Goal: Task Accomplishment & Management: Complete application form

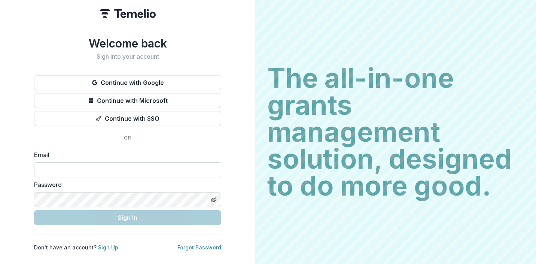
click at [123, 168] on input at bounding box center [127, 170] width 187 height 15
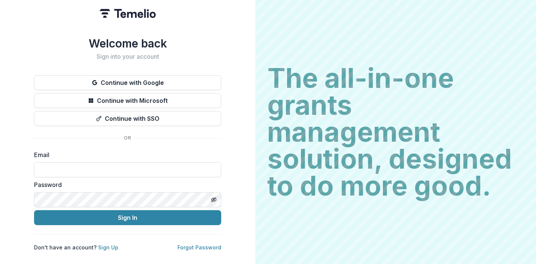
type input "**********"
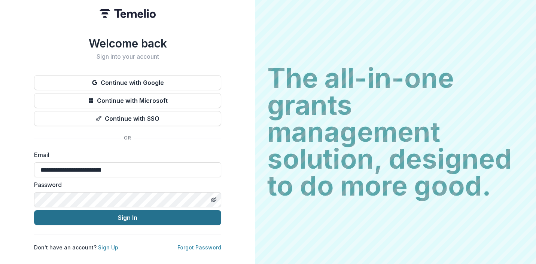
click at [126, 215] on button "Sign In" at bounding box center [127, 218] width 187 height 15
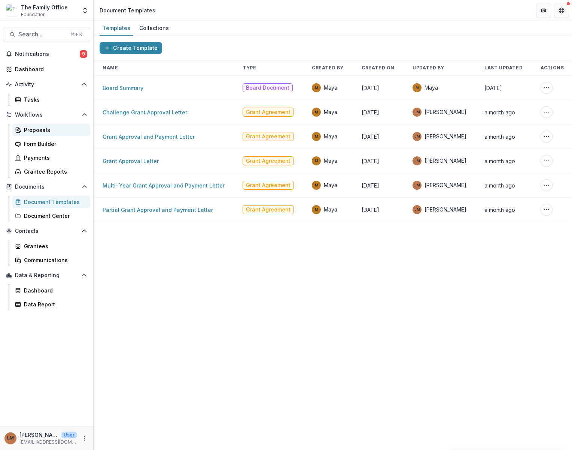
click at [46, 128] on div "Proposals" at bounding box center [54, 130] width 60 height 8
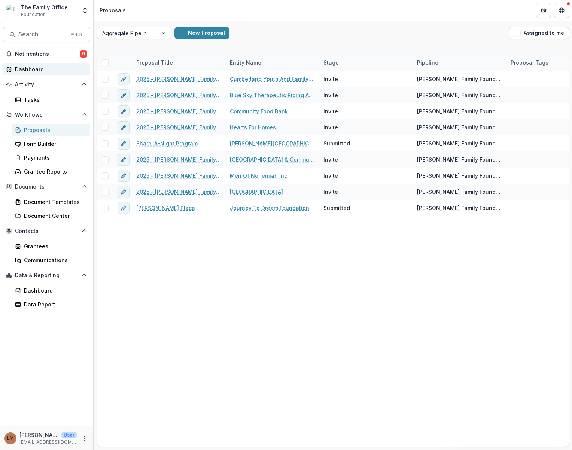
click at [34, 69] on div "Dashboard" at bounding box center [49, 69] width 69 height 8
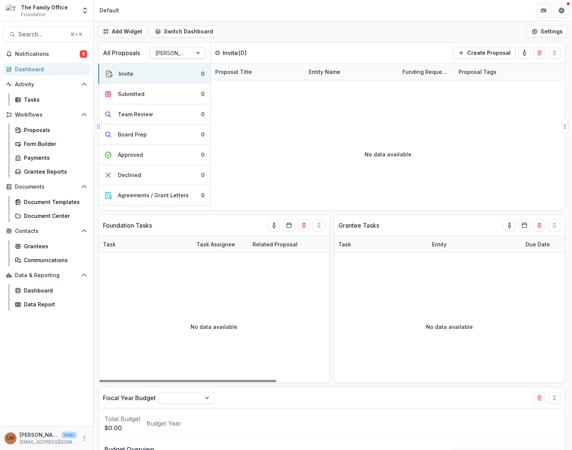
click at [175, 54] on div at bounding box center [170, 52] width 31 height 9
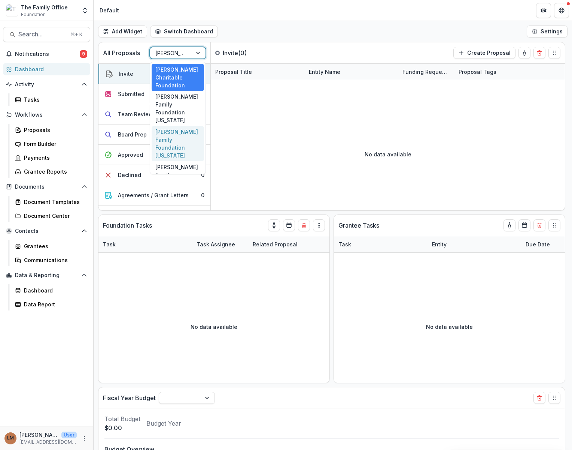
click at [182, 139] on div "[PERSON_NAME] Family Foundation [US_STATE]" at bounding box center [178, 143] width 52 height 35
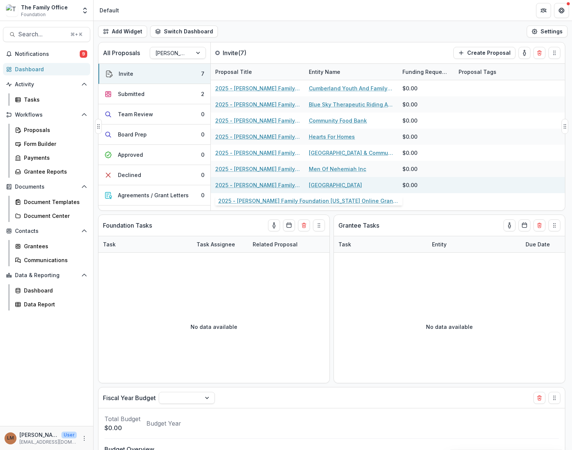
click at [262, 185] on link "2025 - [PERSON_NAME] Family Foundation [US_STATE] Online Grant Application" at bounding box center [257, 185] width 85 height 8
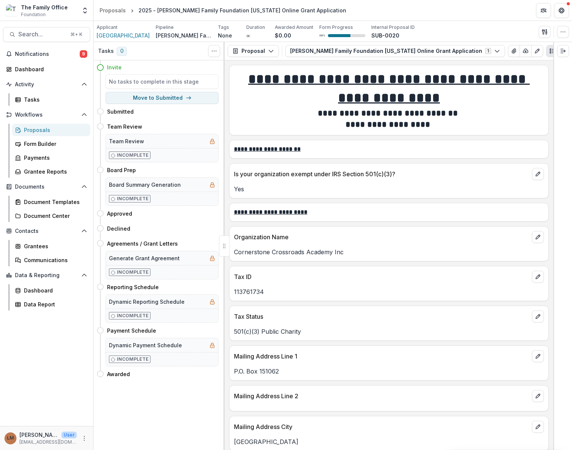
click at [40, 131] on div "Proposals" at bounding box center [54, 130] width 60 height 8
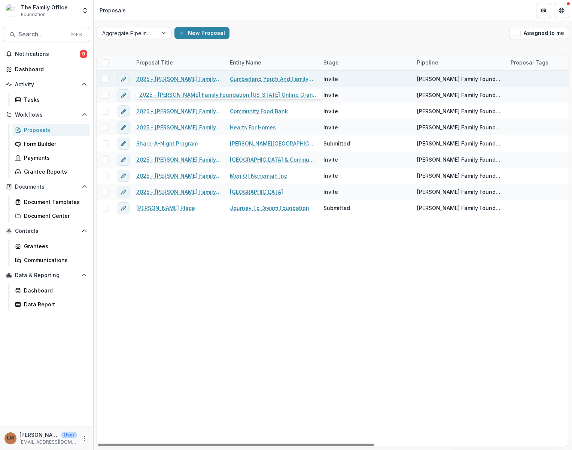
click at [154, 83] on div "2025 - [PERSON_NAME] Family Foundation [US_STATE] Online Grant Application" at bounding box center [178, 79] width 85 height 16
click at [153, 79] on link "2025 - [PERSON_NAME] Family Foundation [US_STATE] Online Grant Application" at bounding box center [178, 79] width 85 height 8
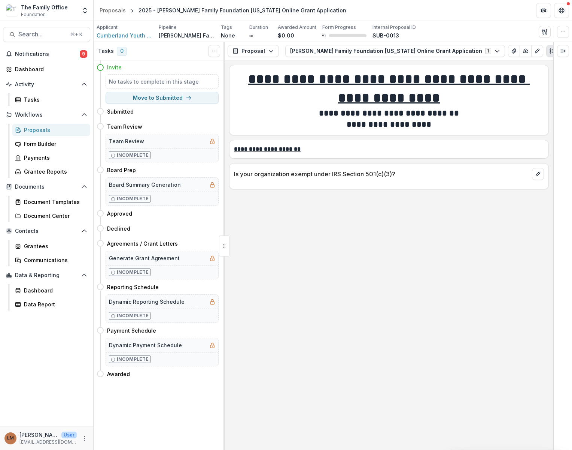
click at [34, 129] on div "Proposals" at bounding box center [54, 130] width 60 height 8
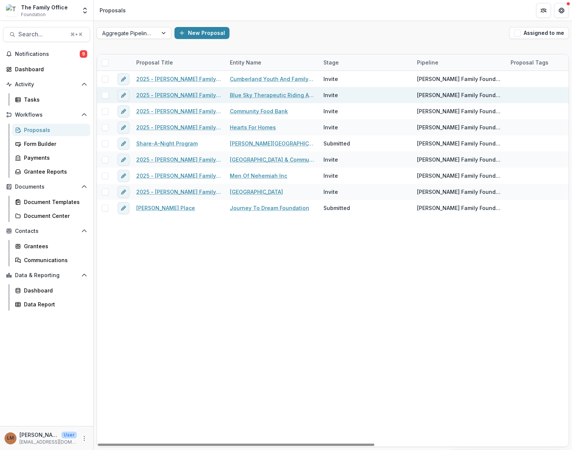
click at [148, 95] on link "2025 - [PERSON_NAME] Family Foundation [US_STATE] Online Grant Application" at bounding box center [178, 95] width 85 height 8
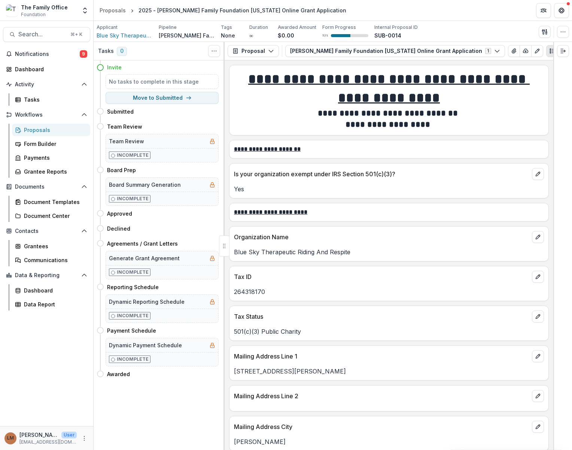
click at [50, 129] on div "Proposals" at bounding box center [54, 130] width 60 height 8
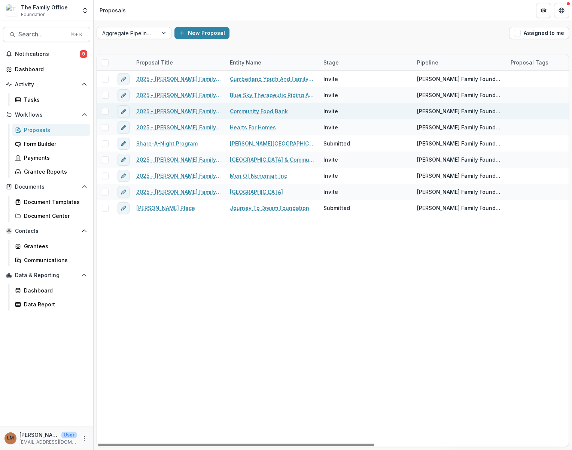
click at [142, 114] on link "2025 - [PERSON_NAME] Family Foundation [US_STATE] Online Grant Application" at bounding box center [178, 111] width 85 height 8
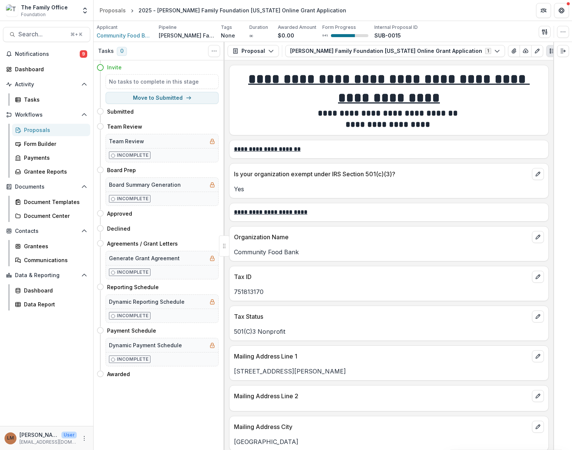
click at [36, 131] on div "Proposals" at bounding box center [54, 130] width 60 height 8
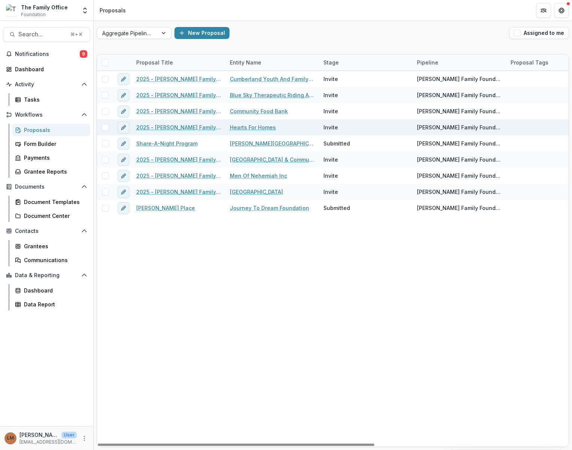
click at [170, 125] on link "2025 - [PERSON_NAME] Family Foundation [US_STATE] Online Grant Application" at bounding box center [178, 127] width 85 height 8
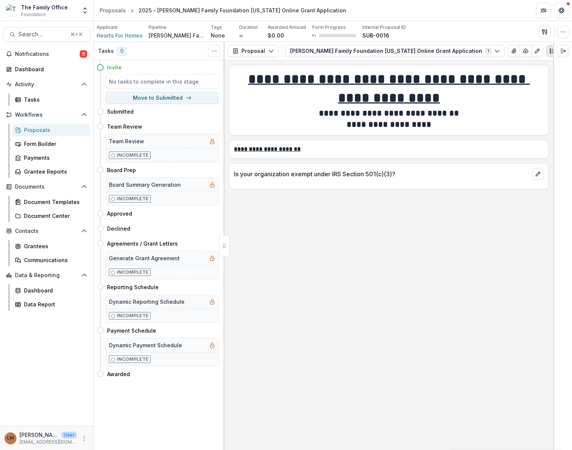
click at [44, 132] on div "Proposals" at bounding box center [54, 130] width 60 height 8
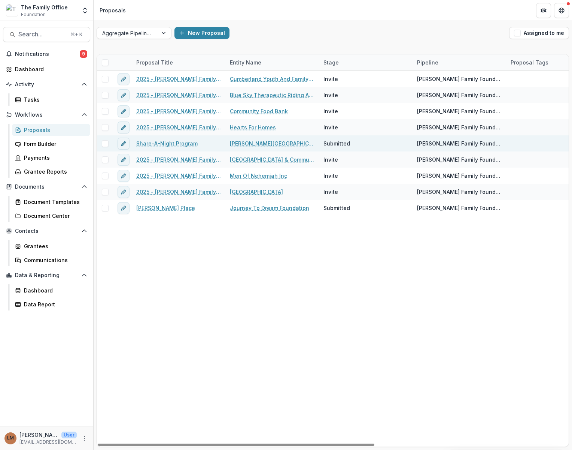
click at [167, 143] on link "Share-A-Night Program" at bounding box center [166, 143] width 61 height 8
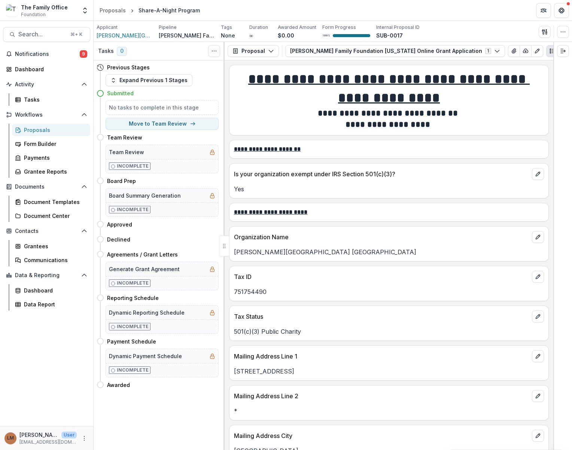
click at [36, 130] on div "Proposals" at bounding box center [54, 130] width 60 height 8
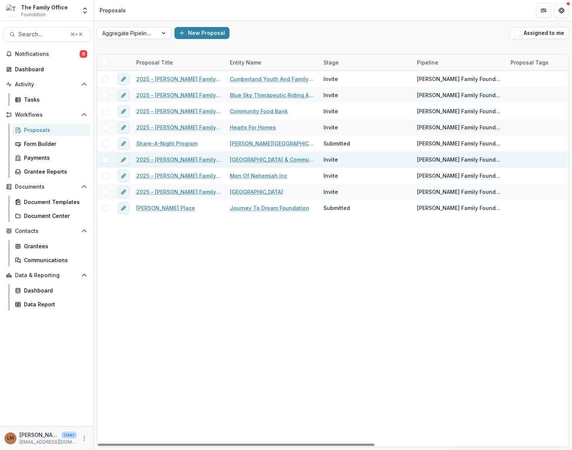
click at [149, 159] on link "2025 - [PERSON_NAME] Family Foundation [US_STATE] Online Grant Application" at bounding box center [178, 159] width 85 height 8
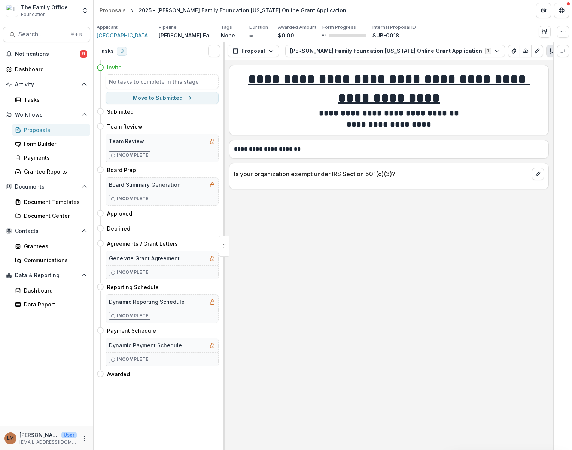
click at [53, 133] on div "Proposals" at bounding box center [54, 130] width 60 height 8
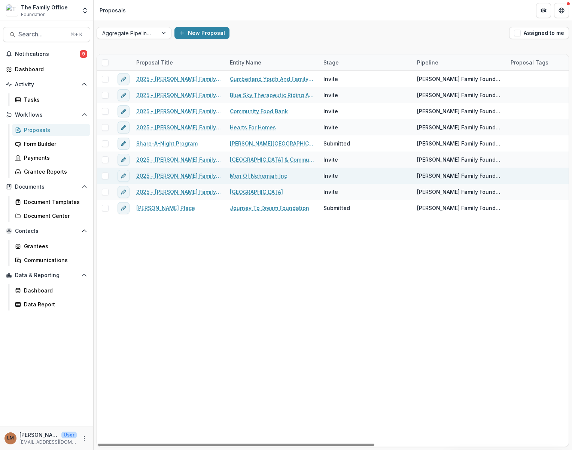
click at [164, 177] on link "2025 - [PERSON_NAME] Family Foundation [US_STATE] Online Grant Application" at bounding box center [178, 176] width 85 height 8
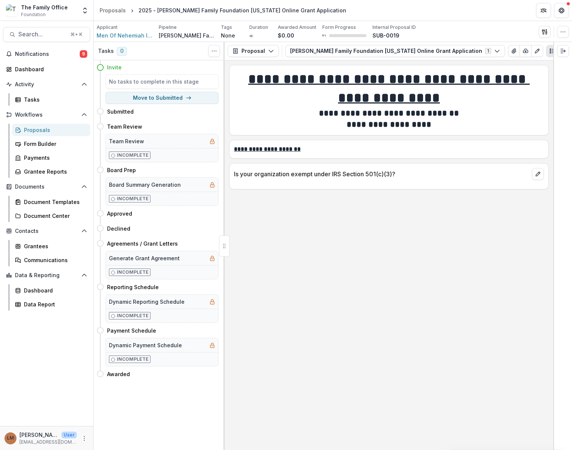
click at [40, 128] on div "Proposals" at bounding box center [54, 130] width 60 height 8
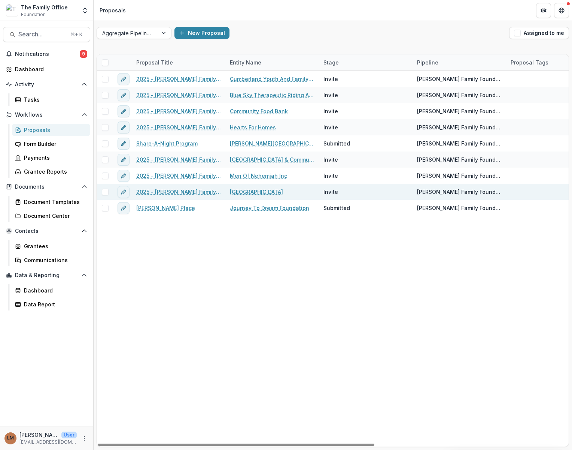
click at [151, 188] on link "2025 - [PERSON_NAME] Family Foundation [US_STATE] Online Grant Application" at bounding box center [178, 192] width 85 height 8
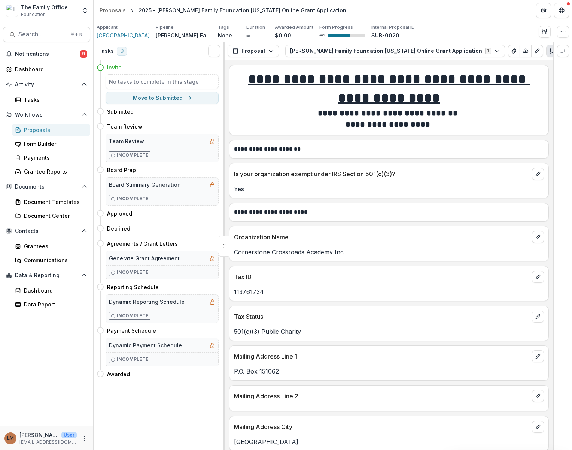
click at [49, 132] on div "Proposals" at bounding box center [54, 130] width 60 height 8
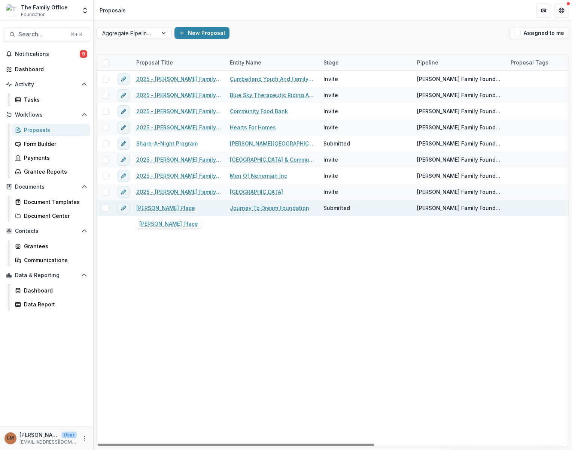
click at [151, 209] on link "[PERSON_NAME] Place" at bounding box center [165, 208] width 59 height 8
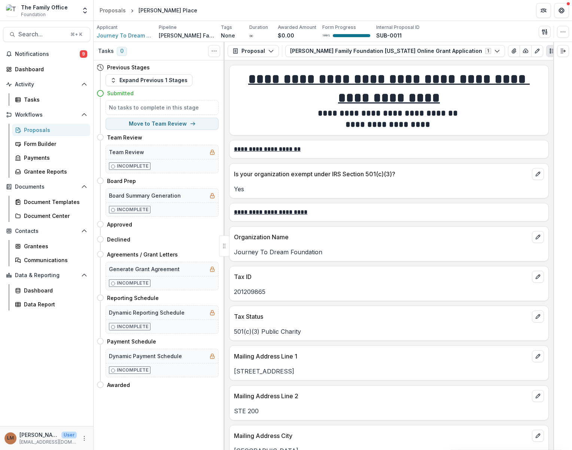
click at [48, 130] on div "Proposals" at bounding box center [54, 130] width 60 height 8
